Goal: Navigation & Orientation: Go to known website

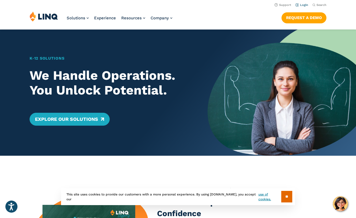
click at [304, 6] on link "Login" at bounding box center [301, 4] width 13 height 3
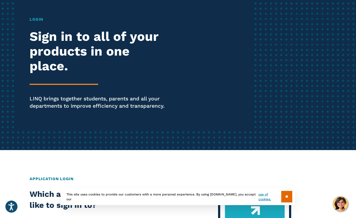
scroll to position [97, 0]
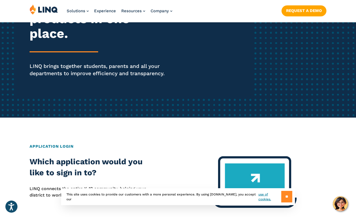
click at [284, 199] on input "**" at bounding box center [286, 197] width 11 height 12
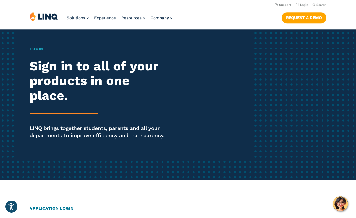
scroll to position [0, 0]
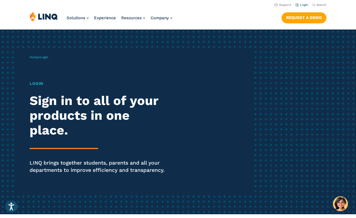
click at [301, 5] on link "Login" at bounding box center [301, 4] width 13 height 3
click at [303, 5] on link "Login" at bounding box center [301, 4] width 13 height 3
click at [34, 83] on h1 "Login" at bounding box center [98, 84] width 137 height 6
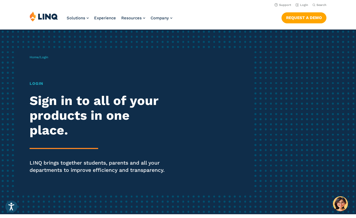
click at [47, 58] on span "Login" at bounding box center [44, 57] width 8 height 4
click at [301, 5] on link "Login" at bounding box center [301, 4] width 13 height 3
click at [206, 91] on div "Home / Login Login Sign in to all of your products in one place. LINQ brings to…" at bounding box center [141, 121] width 222 height 147
click at [301, 6] on link "Login" at bounding box center [301, 4] width 13 height 3
click at [37, 82] on h1 "Login" at bounding box center [98, 84] width 137 height 6
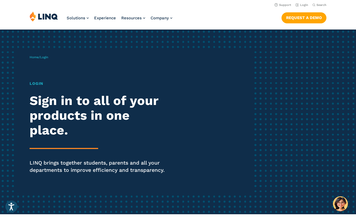
click at [46, 57] on span "Login" at bounding box center [44, 57] width 8 height 4
click at [104, 139] on div "Login Sign in to all of your products in one place. LINQ brings together studen…" at bounding box center [98, 135] width 137 height 109
click at [104, 138] on div "Login Sign in to all of your products in one place. LINQ brings together studen…" at bounding box center [98, 135] width 137 height 109
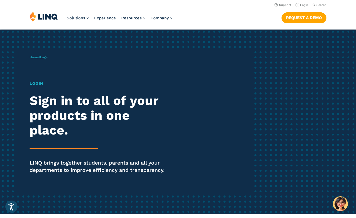
click at [256, 171] on div "Home / Login Login Sign in to all of your products in one place. LINQ brings to…" at bounding box center [178, 122] width 356 height 185
click at [256, 169] on div "Home / Login Login Sign in to all of your products in one place. LINQ brings to…" at bounding box center [178, 122] width 356 height 185
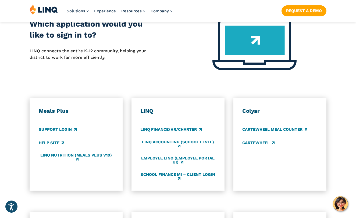
scroll to position [235, 0]
click at [70, 156] on link "LINQ Nutrition (Meals Plus v10)" at bounding box center [76, 157] width 75 height 9
